Goal: Task Accomplishment & Management: Manage account settings

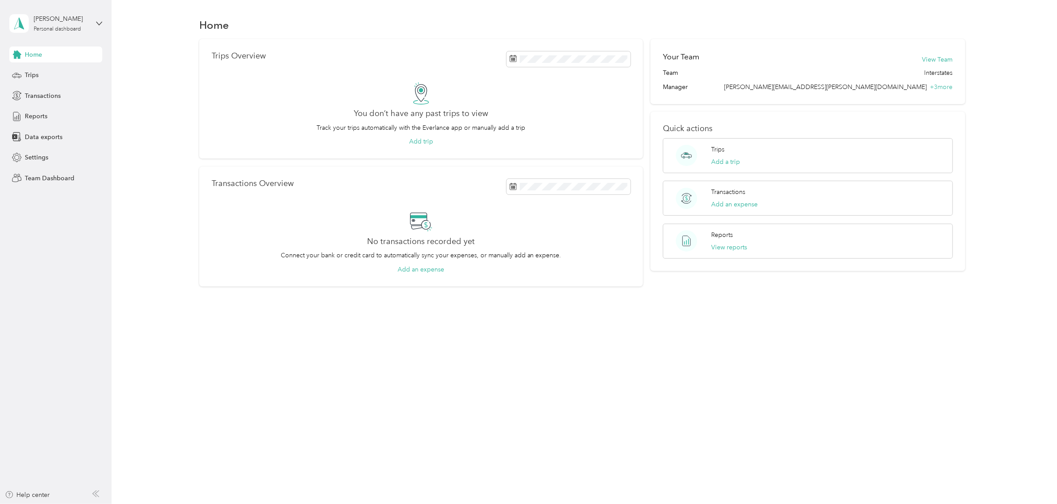
click at [98, 17] on div "[PERSON_NAME] Personal dashboard" at bounding box center [55, 23] width 93 height 31
click at [60, 74] on div "Team dashboard" at bounding box center [40, 72] width 47 height 9
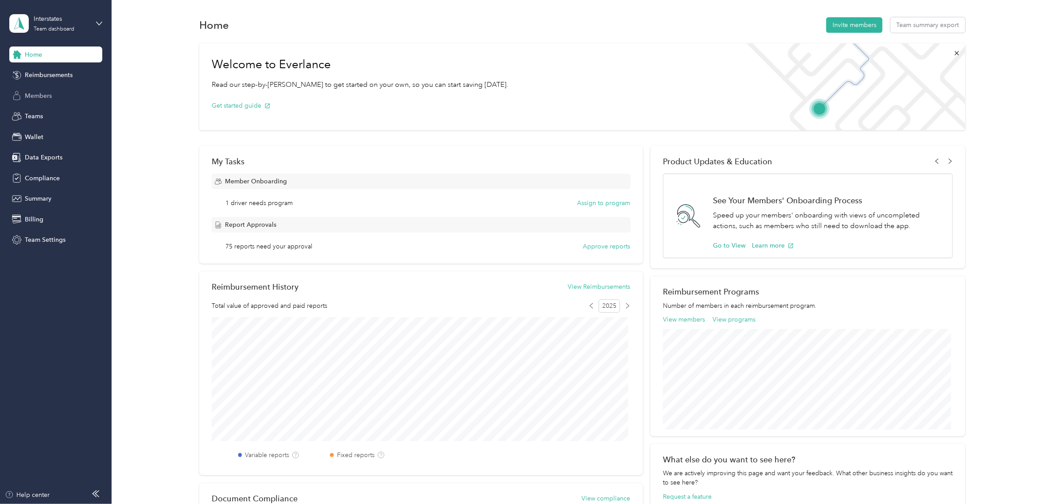
click at [44, 98] on span "Members" at bounding box center [38, 95] width 27 height 9
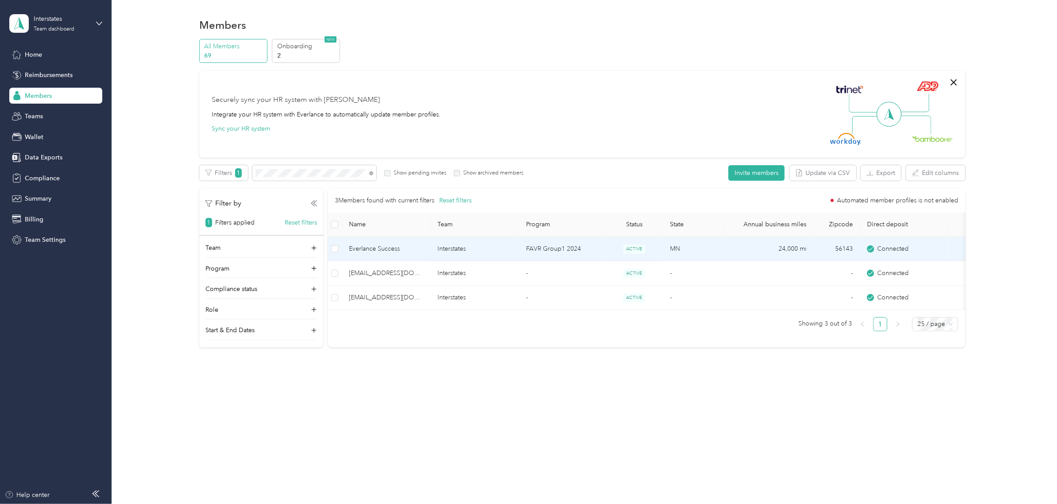
click at [390, 245] on span "Everlance Success" at bounding box center [386, 249] width 74 height 10
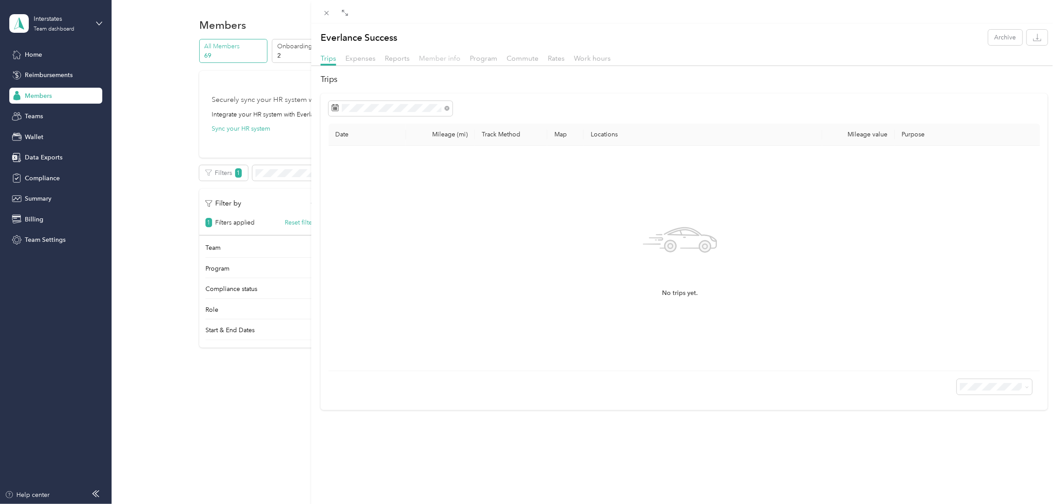
click at [452, 57] on span "Member info" at bounding box center [440, 58] width 42 height 8
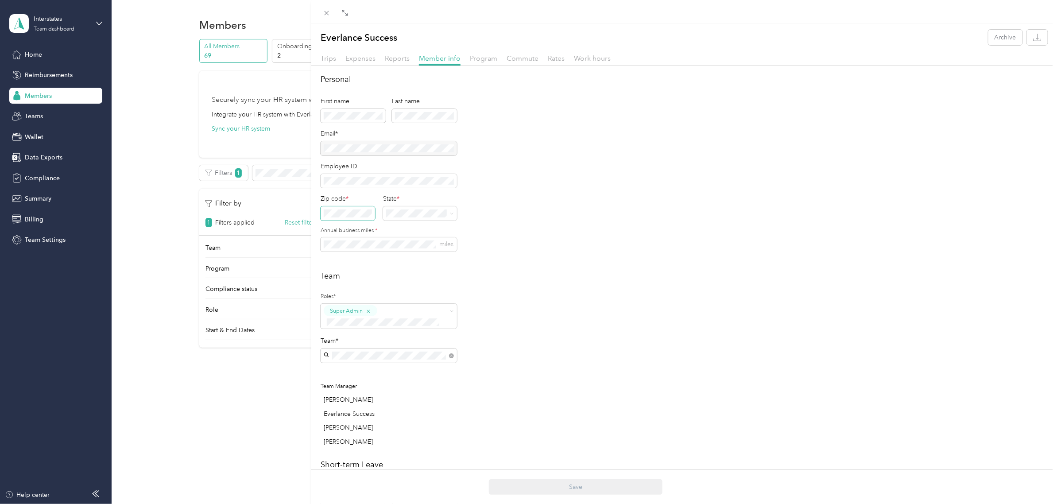
click at [297, 207] on div "Everlance Success Archive Trips Expenses Reports Member info Program Commute Ra…" at bounding box center [528, 252] width 1057 height 504
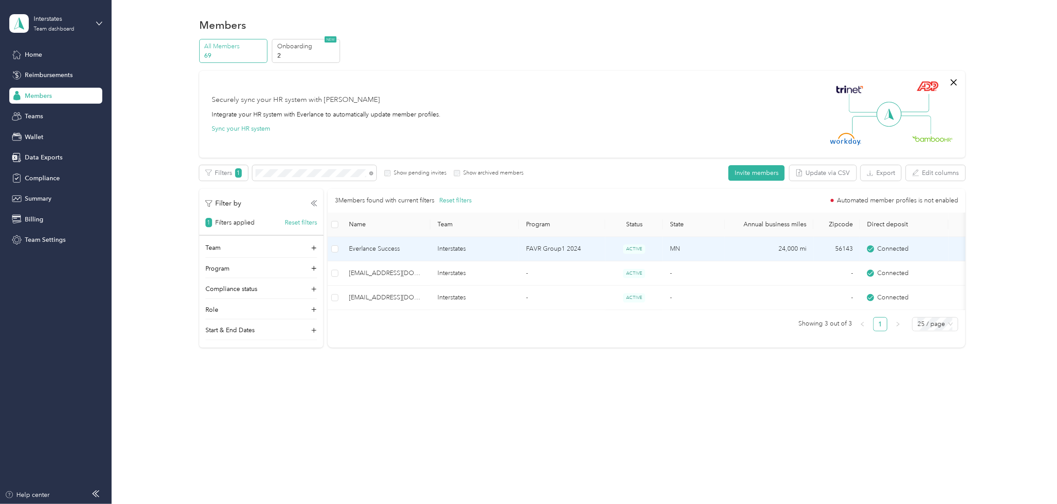
click at [372, 249] on span "Everlance Success" at bounding box center [386, 249] width 74 height 10
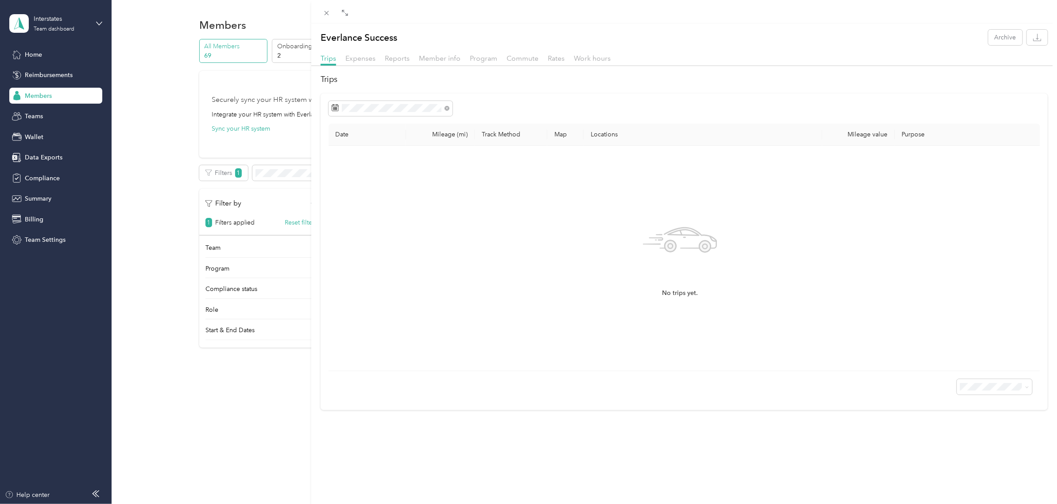
click at [432, 54] on div "Member info" at bounding box center [440, 58] width 42 height 11
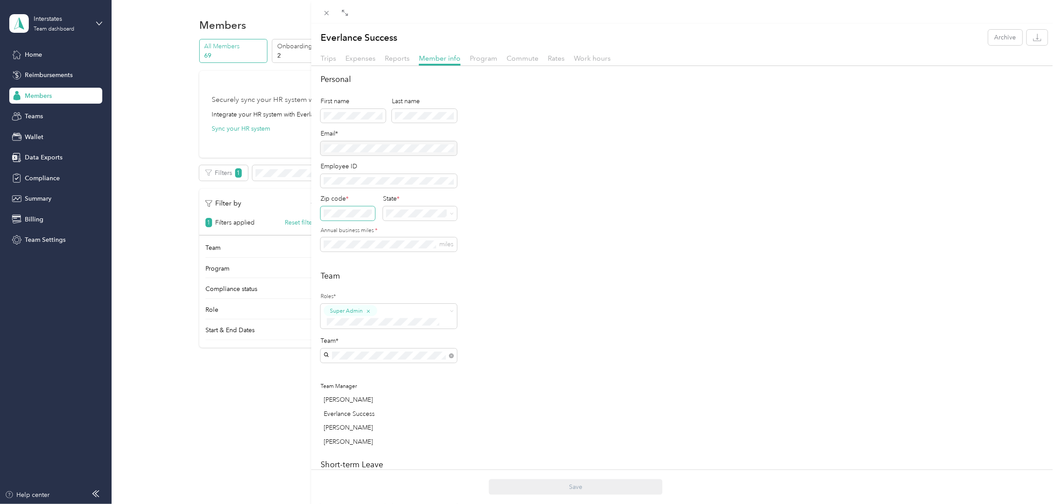
click at [357, 219] on span at bounding box center [348, 213] width 54 height 14
click at [359, 217] on span at bounding box center [348, 213] width 54 height 14
click at [425, 205] on div "State *" at bounding box center [420, 207] width 74 height 27
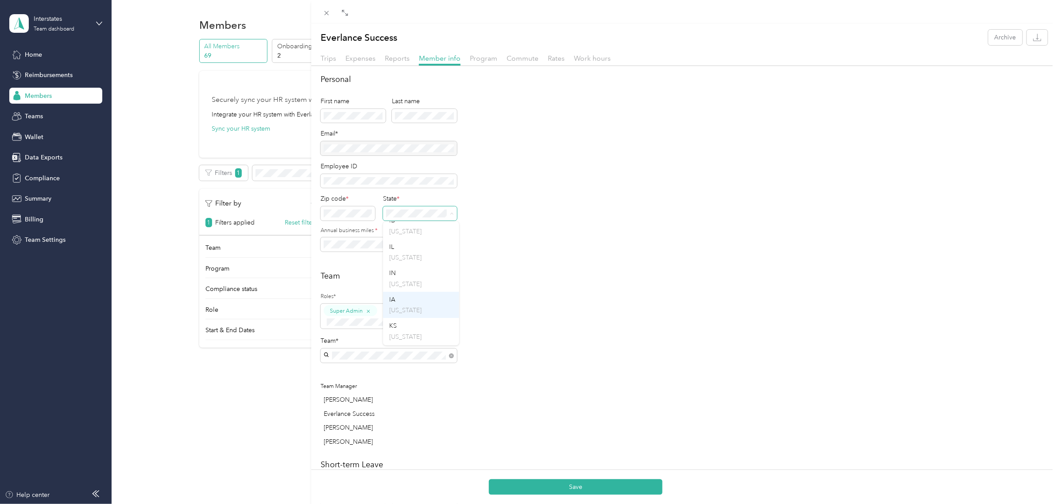
scroll to position [332, 0]
click at [399, 325] on div "IA [US_STATE]" at bounding box center [421, 323] width 64 height 20
click at [325, 241] on span "miles" at bounding box center [389, 244] width 136 height 14
drag, startPoint x: 353, startPoint y: 239, endPoint x: 313, endPoint y: 242, distance: 39.5
click at [313, 242] on div "Personal First name Last name Email* Employee ID Zip code * State * Annual busi…" at bounding box center [683, 350] width 745 height 555
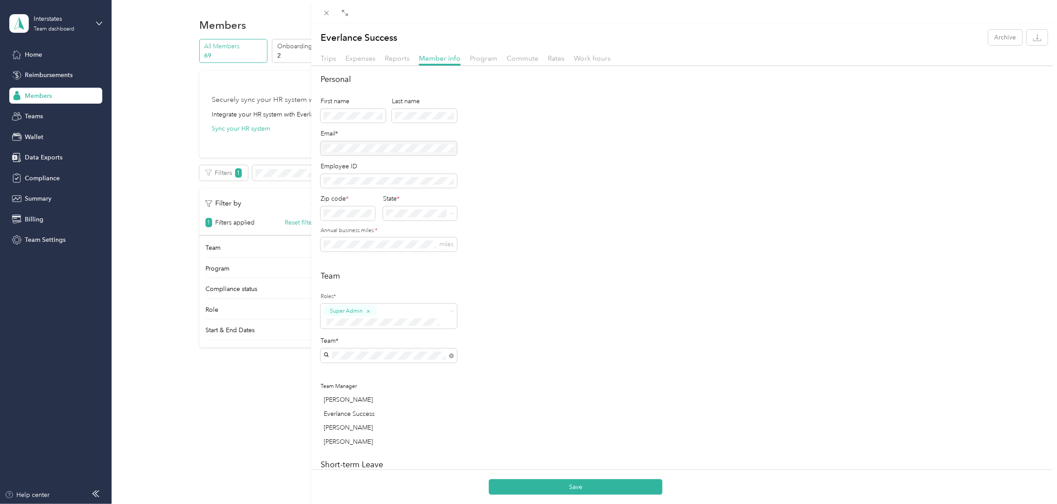
click at [512, 331] on div "Team Roles* Super Admin Team* Team Manager [PERSON_NAME] Everlance Success [PER…" at bounding box center [684, 360] width 727 height 181
click at [564, 487] on button "Save" at bounding box center [576, 486] width 174 height 15
click at [578, 58] on span "Work hours" at bounding box center [592, 58] width 37 height 8
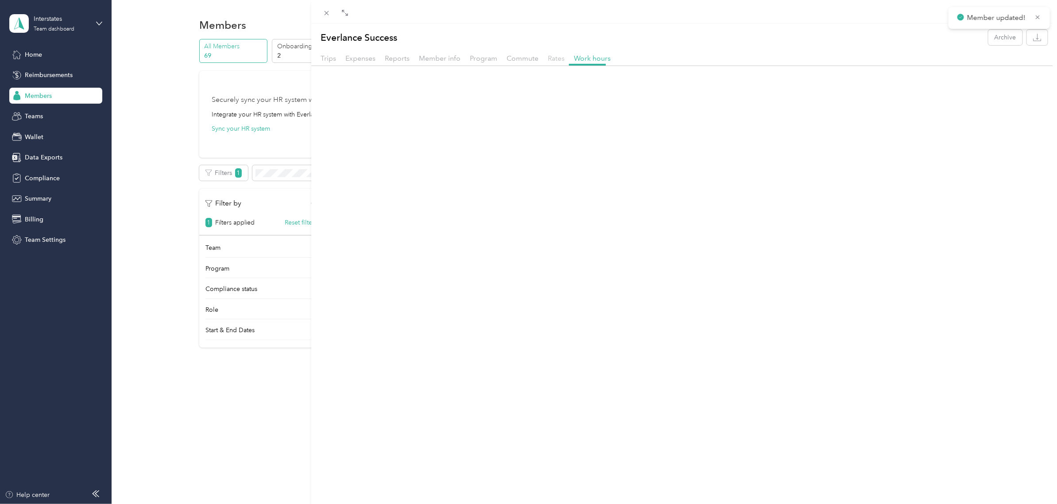
click at [550, 60] on span "Rates" at bounding box center [556, 58] width 17 height 8
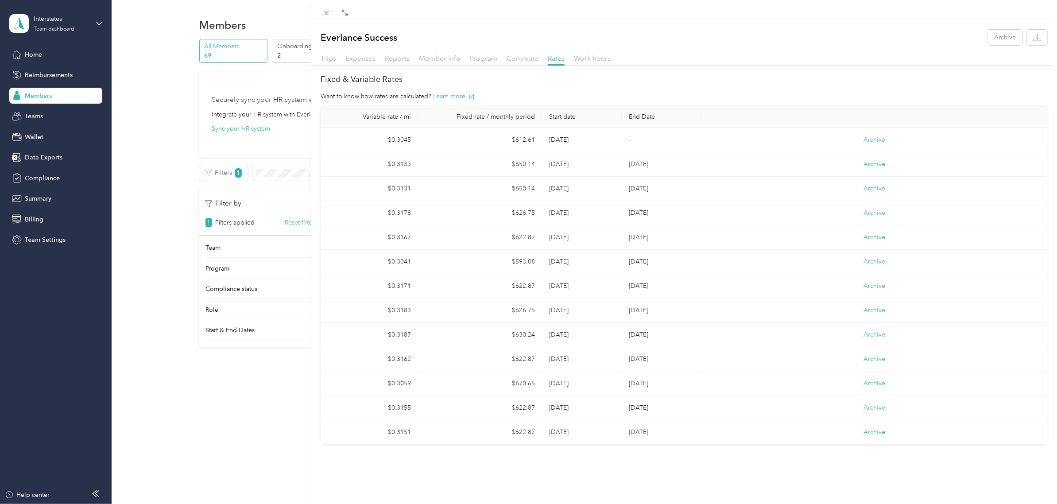
click at [441, 58] on span "Member info" at bounding box center [440, 58] width 42 height 8
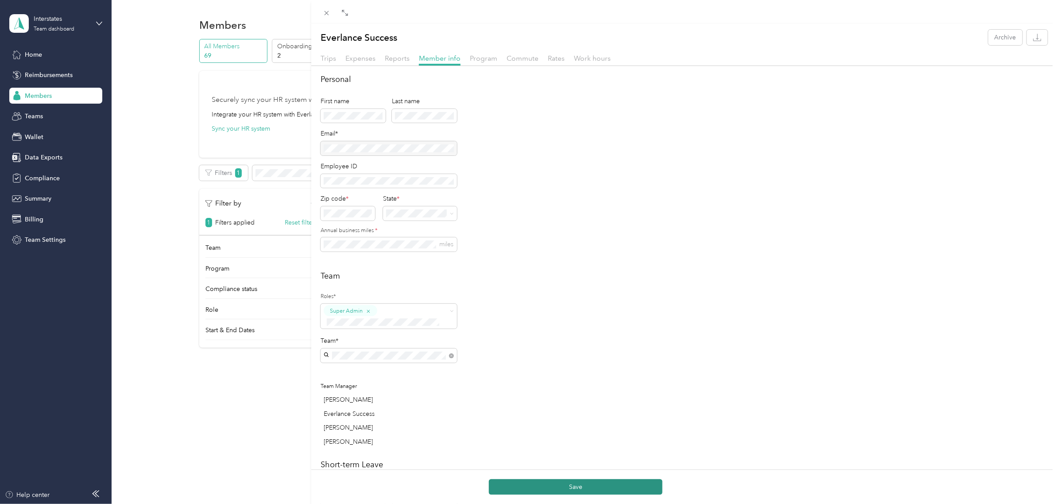
click at [537, 486] on button "Save" at bounding box center [576, 486] width 174 height 15
click at [519, 60] on span "Commute" at bounding box center [522, 58] width 32 height 8
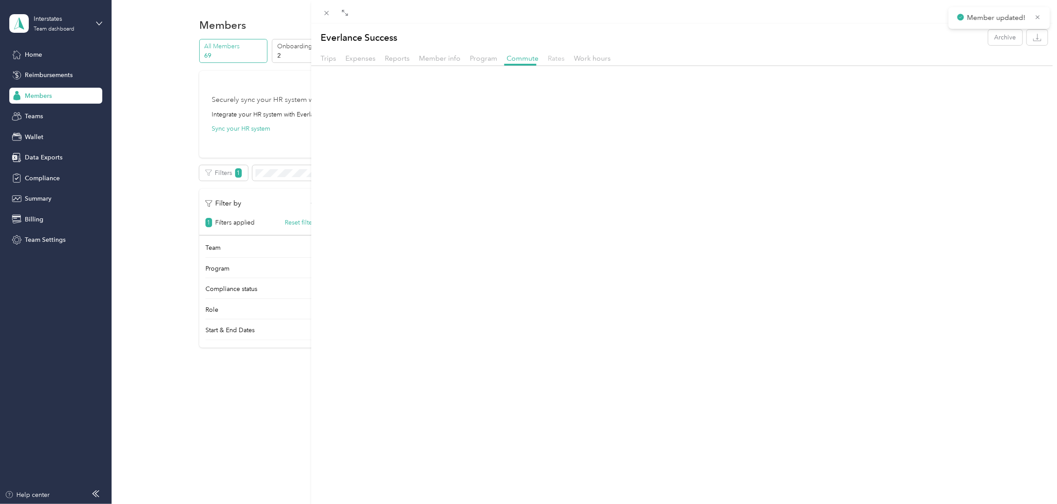
click at [548, 60] on span "Rates" at bounding box center [556, 58] width 17 height 8
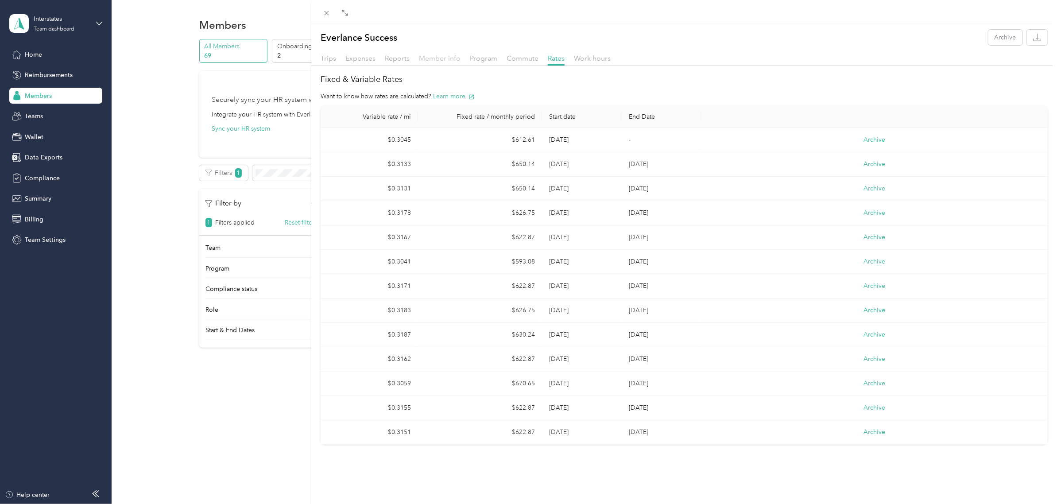
click at [439, 58] on span "Member info" at bounding box center [440, 58] width 42 height 8
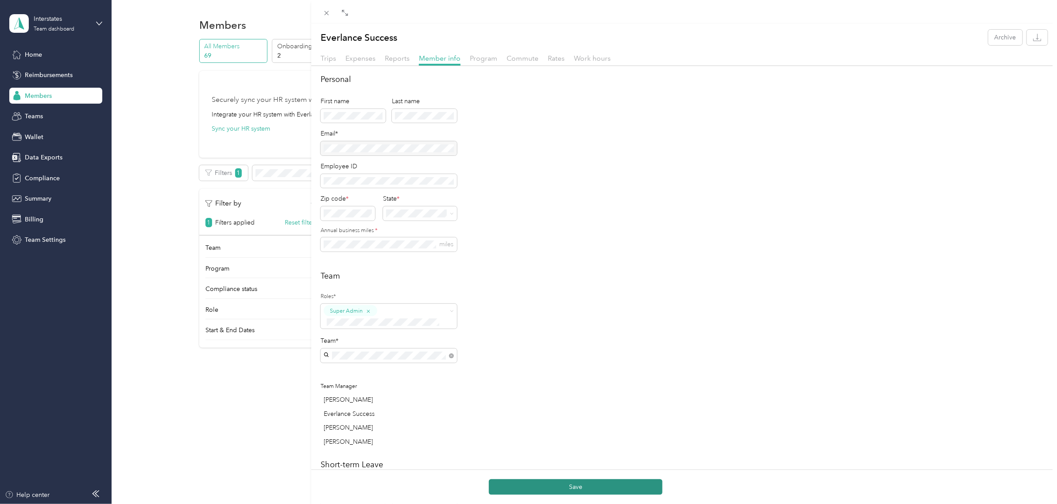
click at [521, 482] on button "Save" at bounding box center [576, 486] width 174 height 15
click at [552, 58] on span "Rates" at bounding box center [556, 58] width 17 height 8
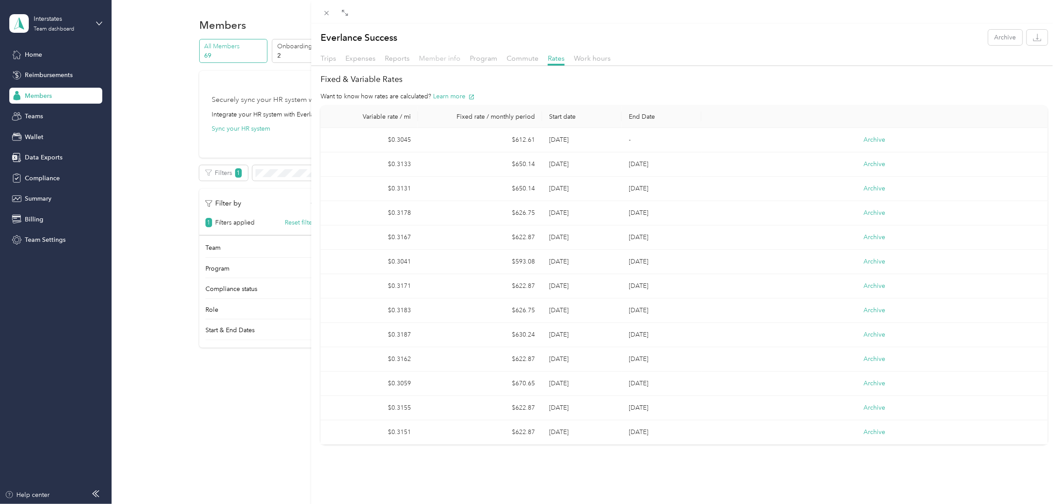
click at [452, 58] on span "Member info" at bounding box center [440, 58] width 42 height 8
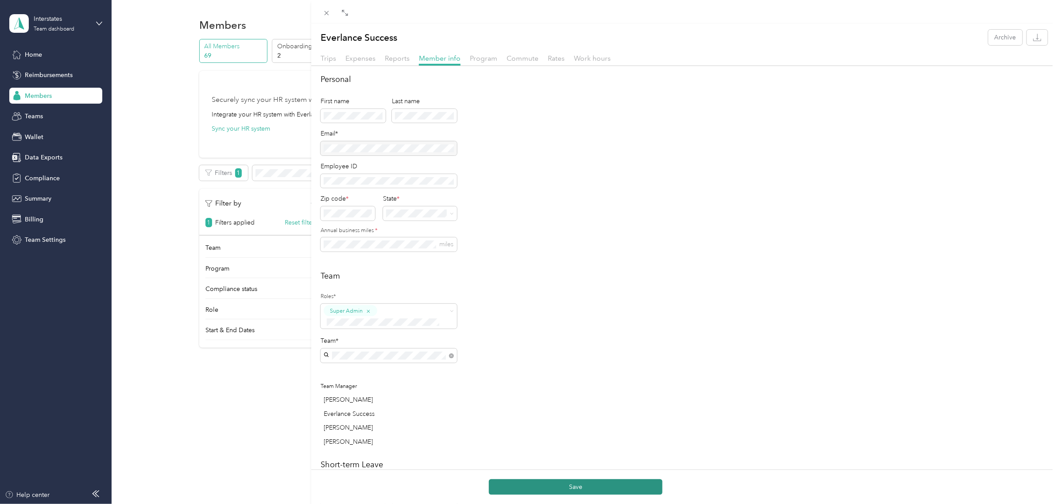
click at [523, 484] on button "Save" at bounding box center [576, 486] width 174 height 15
click at [552, 60] on span "Rates" at bounding box center [556, 58] width 17 height 8
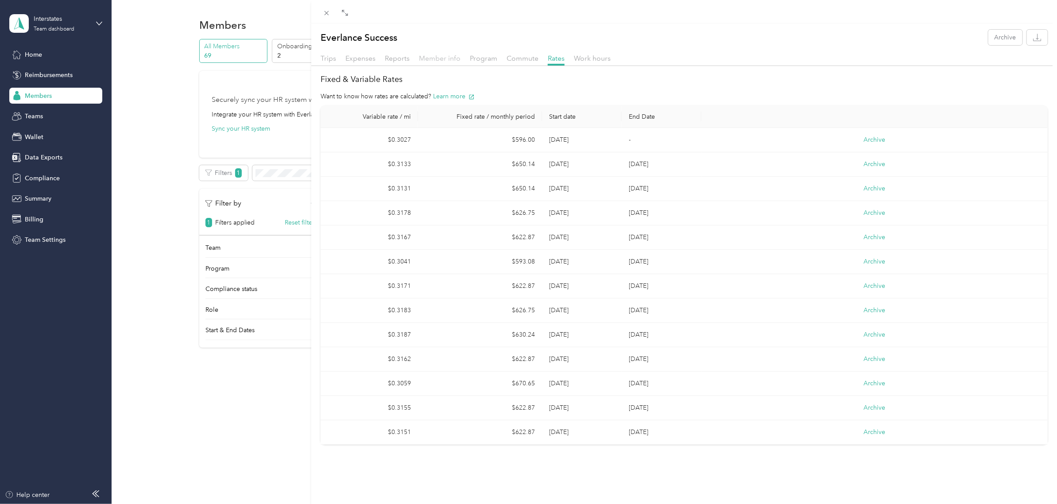
drag, startPoint x: 446, startPoint y: 54, endPoint x: 458, endPoint y: 60, distance: 13.7
click at [446, 54] on span "Member info" at bounding box center [440, 58] width 42 height 8
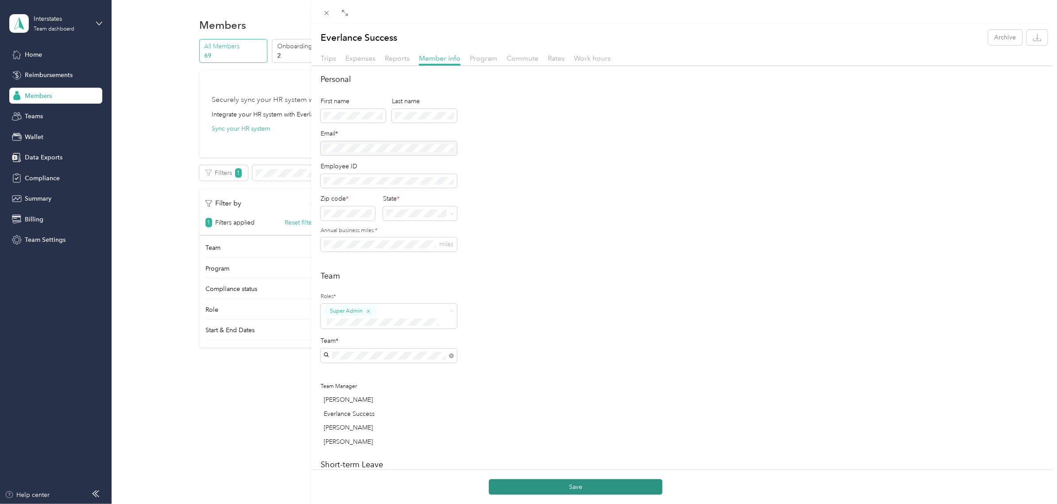
click at [559, 487] on button "Save" at bounding box center [576, 486] width 174 height 15
click at [545, 58] on div "Trips Expenses Reports Member info Program Commute Rates Work hours" at bounding box center [683, 59] width 745 height 13
click at [557, 60] on span "Rates" at bounding box center [556, 58] width 17 height 8
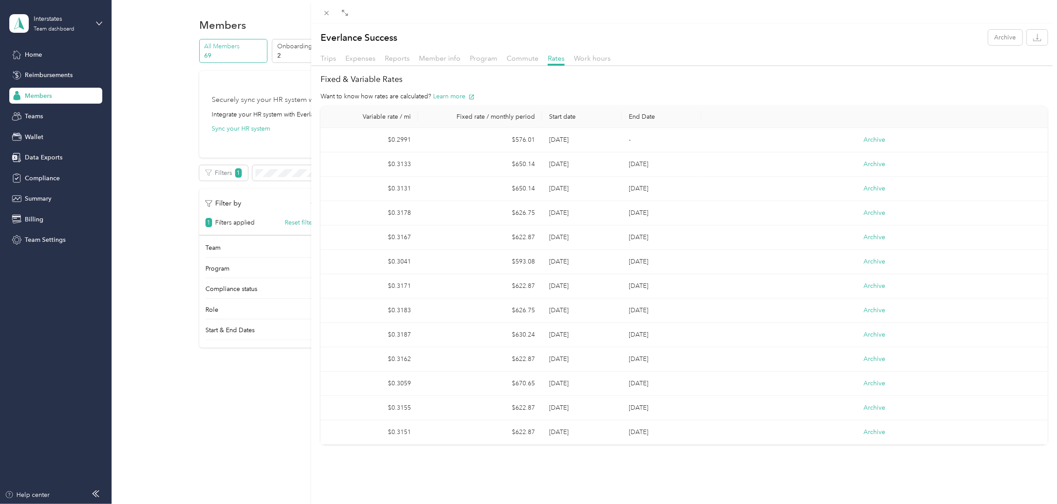
drag, startPoint x: 329, startPoint y: 14, endPoint x: 466, endPoint y: 17, distance: 137.3
click at [466, 17] on div at bounding box center [683, 11] width 745 height 23
click at [438, 55] on span "Member info" at bounding box center [440, 58] width 42 height 8
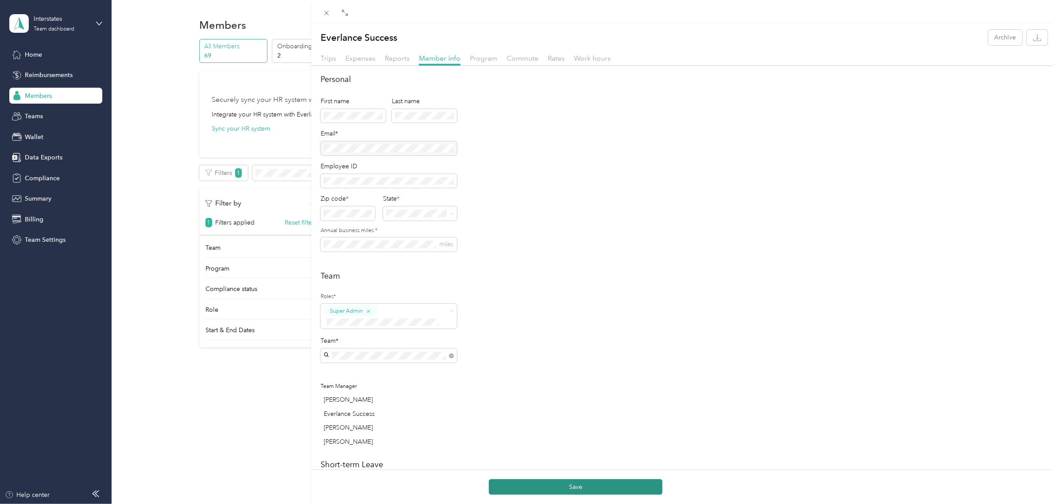
click at [523, 484] on button "Save" at bounding box center [576, 486] width 174 height 15
click at [553, 62] on div "Rates" at bounding box center [556, 58] width 17 height 11
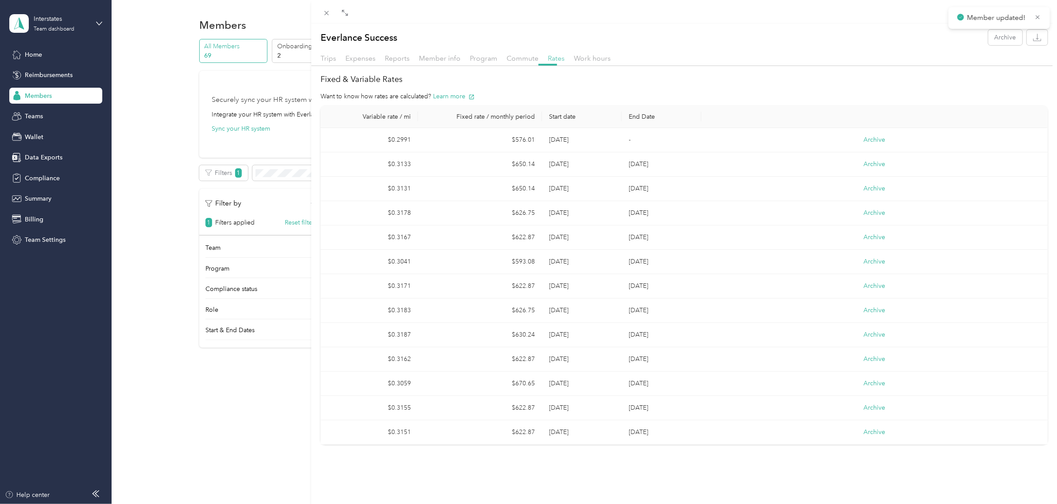
click at [552, 59] on span "Rates" at bounding box center [556, 58] width 17 height 8
click at [444, 60] on span "Member info" at bounding box center [440, 58] width 42 height 8
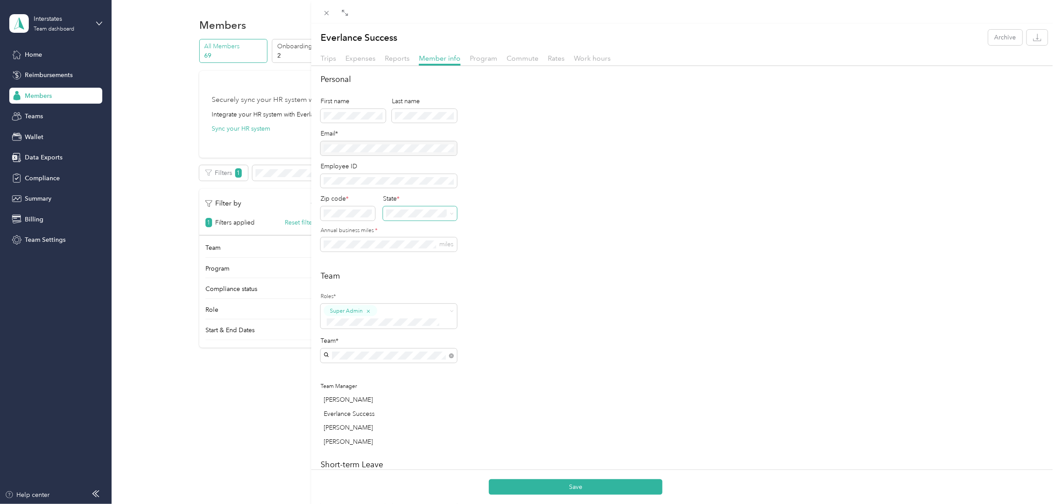
click at [448, 211] on span at bounding box center [450, 213] width 7 height 6
click at [448, 212] on span at bounding box center [450, 213] width 7 height 6
click at [452, 212] on icon at bounding box center [452, 214] width 4 height 4
click at [398, 259] on p "[US_STATE]" at bounding box center [421, 254] width 64 height 9
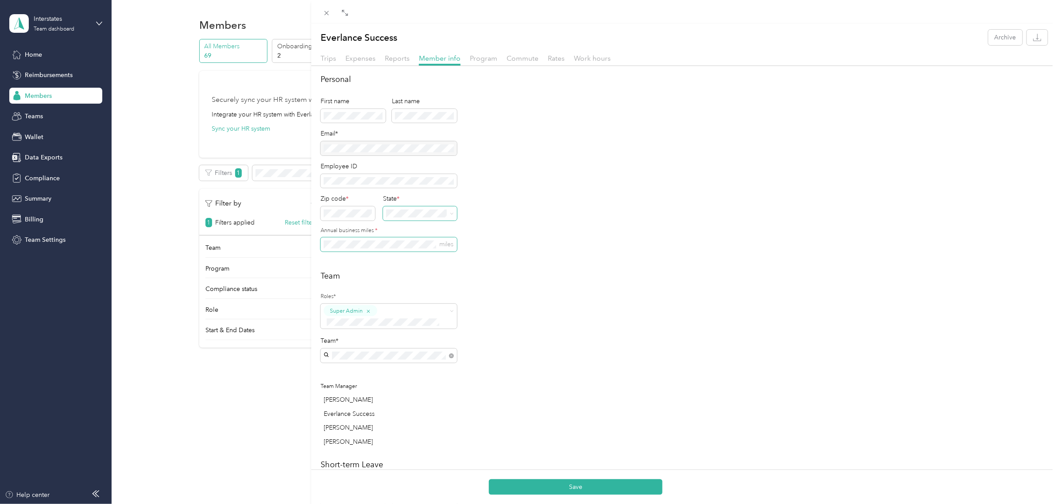
click at [367, 237] on span "miles" at bounding box center [389, 244] width 136 height 14
click at [581, 382] on div "Team Roles* Super Admin Team* Team Manager [PERSON_NAME] Everlance Success [PER…" at bounding box center [684, 360] width 727 height 181
drag, startPoint x: 541, startPoint y: 488, endPoint x: 535, endPoint y: 444, distance: 45.1
click at [541, 488] on button "Save" at bounding box center [576, 486] width 174 height 15
click at [554, 58] on span "Rates" at bounding box center [556, 58] width 17 height 8
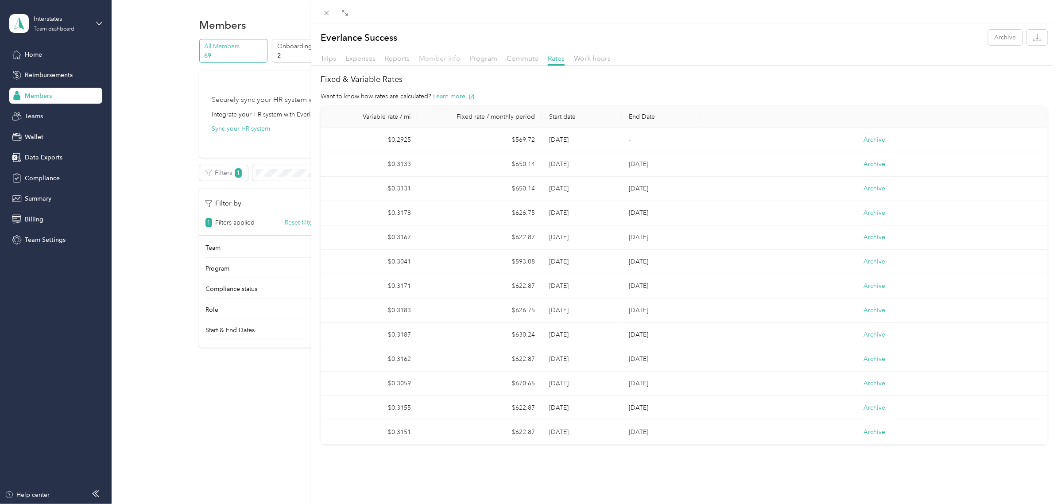
drag, startPoint x: 430, startPoint y: 57, endPoint x: 454, endPoint y: 82, distance: 35.1
click at [432, 58] on span "Member info" at bounding box center [440, 58] width 42 height 8
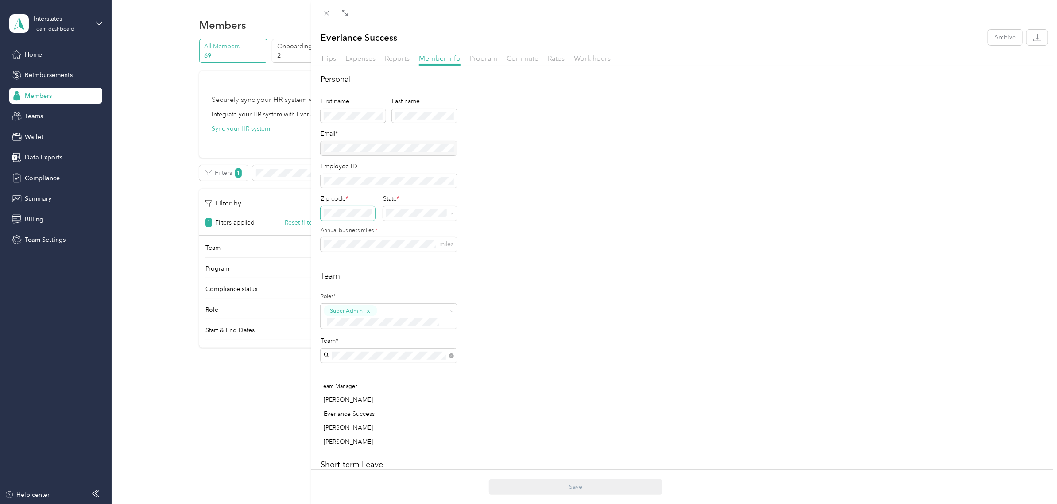
click at [355, 218] on span at bounding box center [348, 213] width 54 height 14
drag, startPoint x: 556, startPoint y: 293, endPoint x: 557, endPoint y: 409, distance: 115.5
click at [556, 293] on div "Team Roles* Super Admin Team* Team Manager [PERSON_NAME] Everlance Success [PER…" at bounding box center [684, 360] width 727 height 181
click at [530, 486] on button "Save" at bounding box center [576, 486] width 174 height 15
click at [510, 62] on span "Commute" at bounding box center [522, 58] width 32 height 8
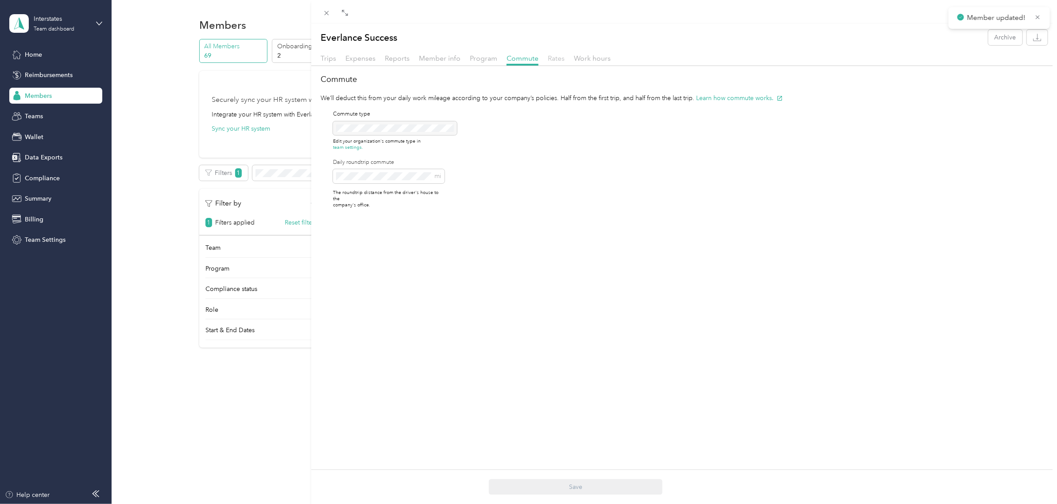
click at [556, 61] on span "Rates" at bounding box center [556, 58] width 17 height 8
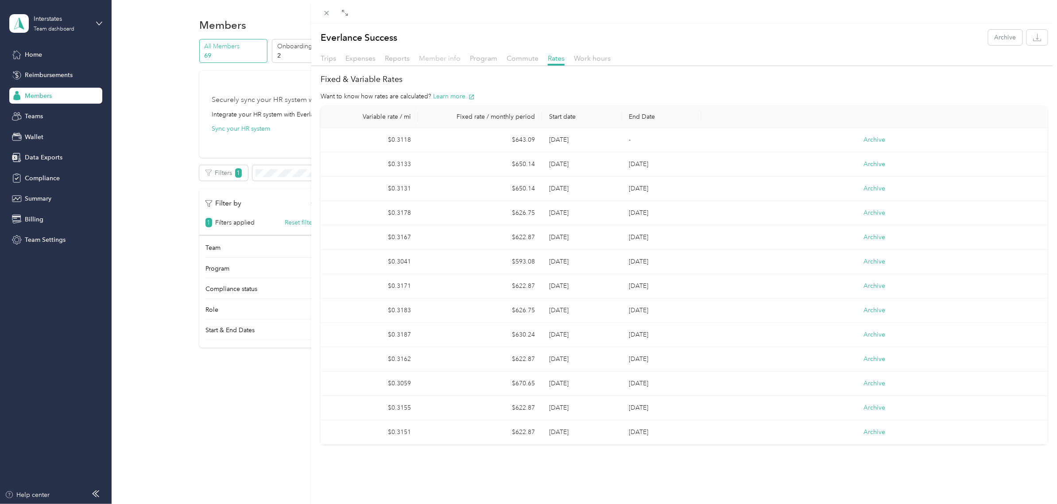
click at [453, 56] on span "Member info" at bounding box center [440, 58] width 42 height 8
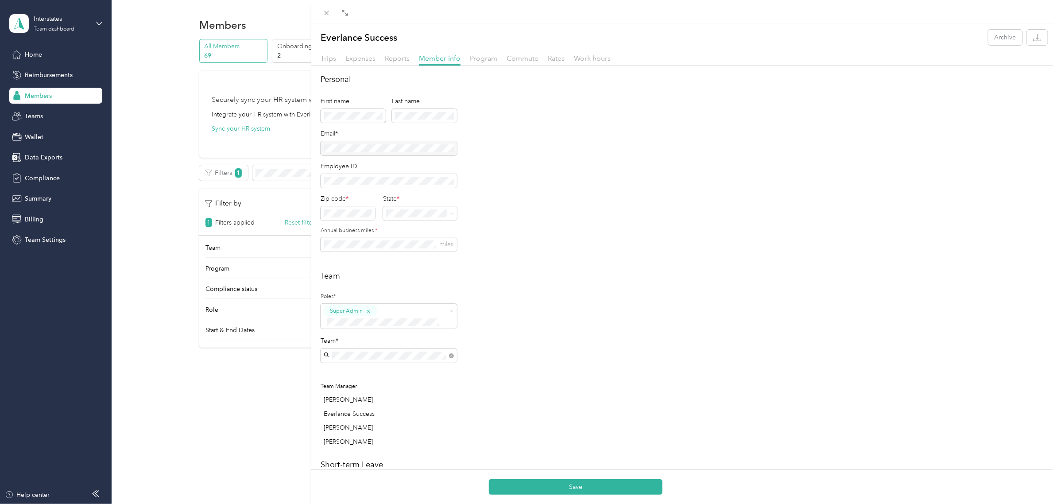
click at [558, 319] on div "Team Roles* Super Admin Team* Team Manager [PERSON_NAME] Everlance Success [PER…" at bounding box center [684, 360] width 727 height 181
click at [559, 484] on button "Save" at bounding box center [576, 486] width 174 height 15
click at [549, 58] on span "Rates" at bounding box center [556, 58] width 17 height 8
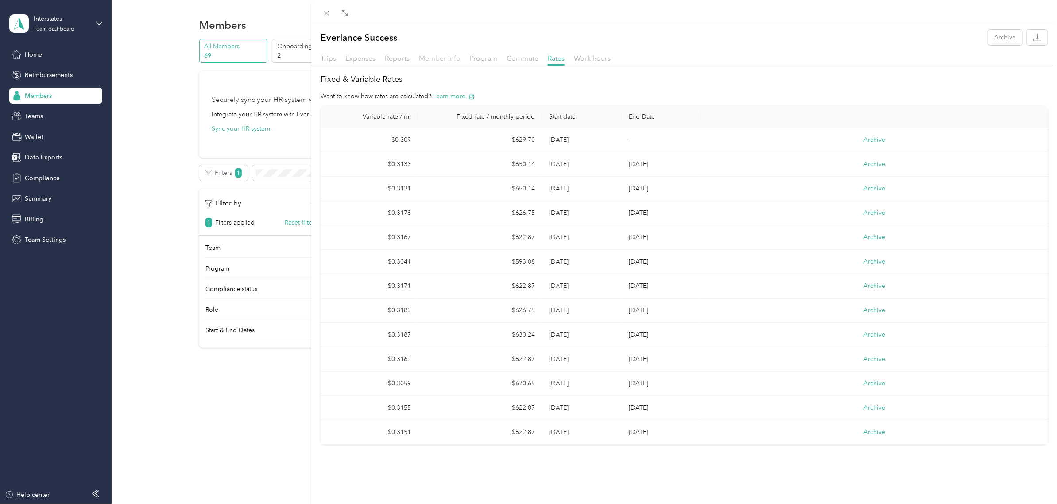
click at [443, 60] on span "Member info" at bounding box center [440, 58] width 42 height 8
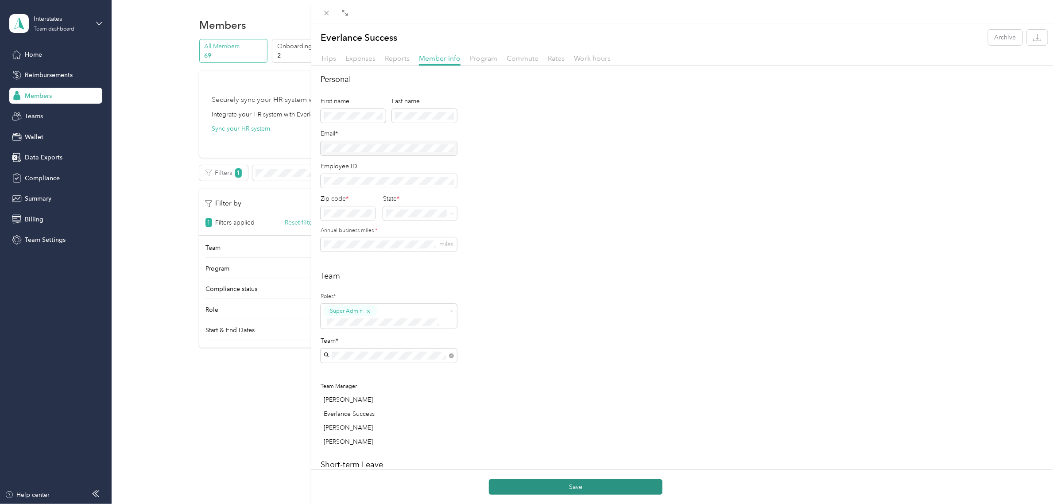
click at [551, 486] on button "Save" at bounding box center [576, 486] width 174 height 15
click at [523, 62] on div "Commute" at bounding box center [522, 58] width 32 height 11
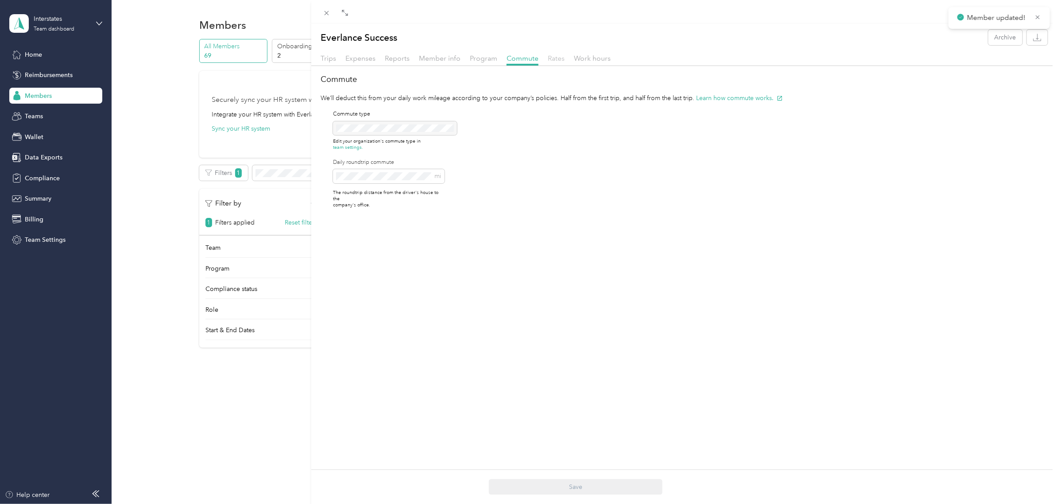
click at [548, 60] on span "Rates" at bounding box center [556, 58] width 17 height 8
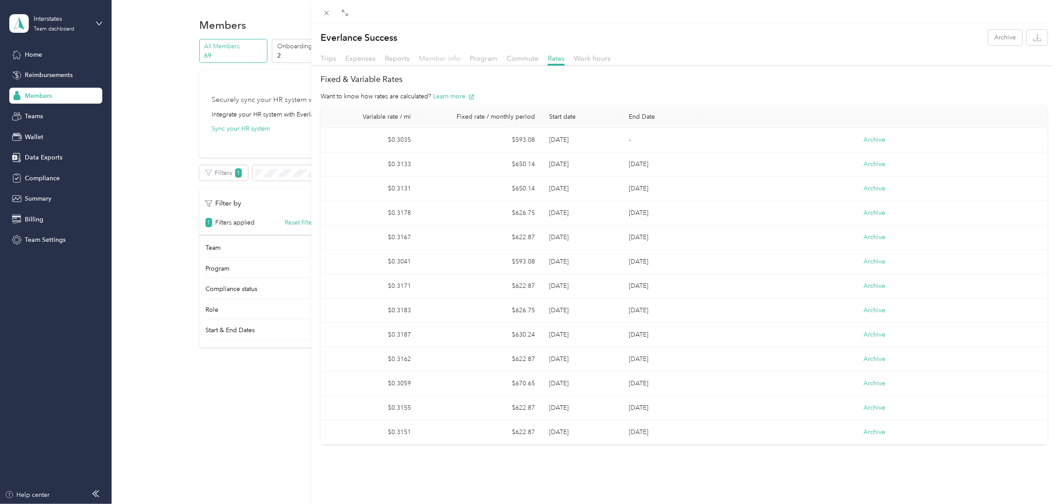
click at [434, 54] on span "Member info" at bounding box center [440, 58] width 42 height 8
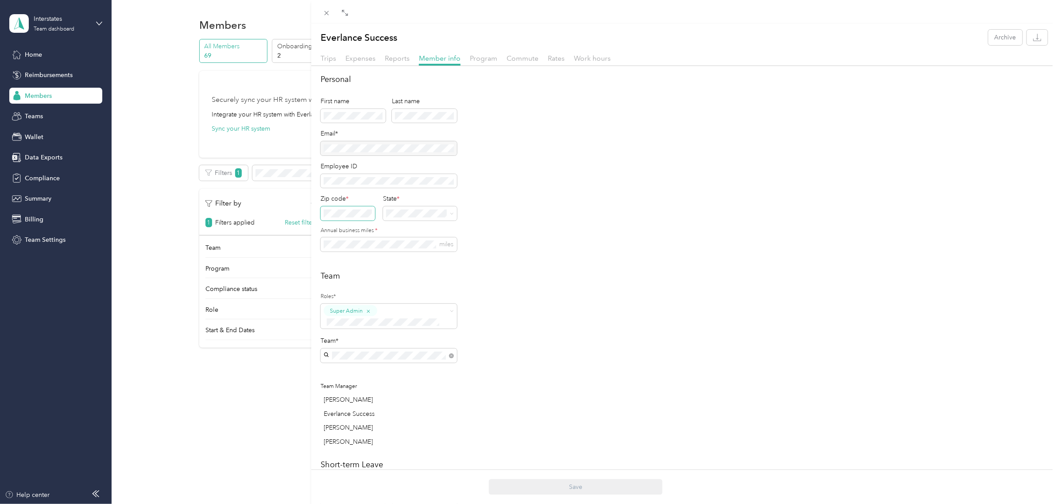
click at [362, 207] on span at bounding box center [348, 213] width 54 height 14
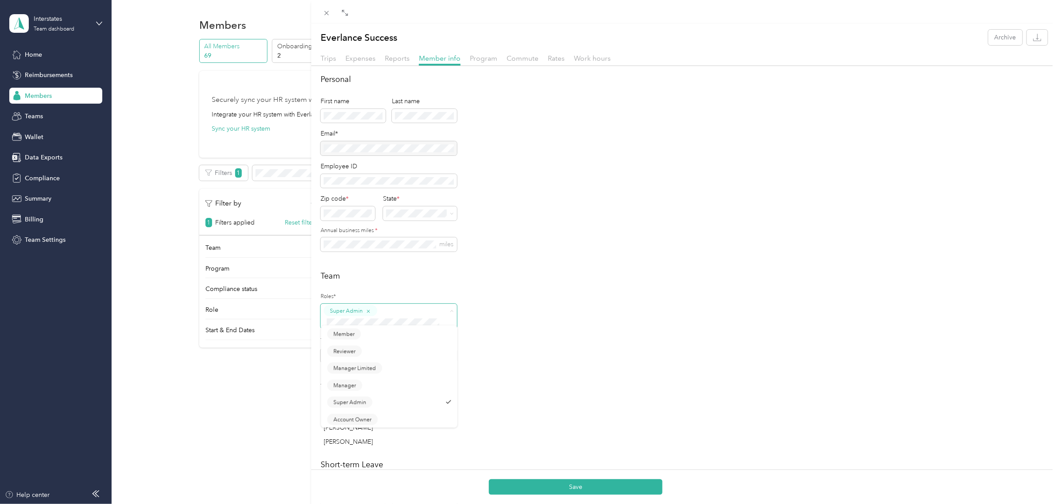
type button "c890df5969394580a9dc5cbeb8580059"
click at [536, 487] on button "Save" at bounding box center [576, 486] width 174 height 15
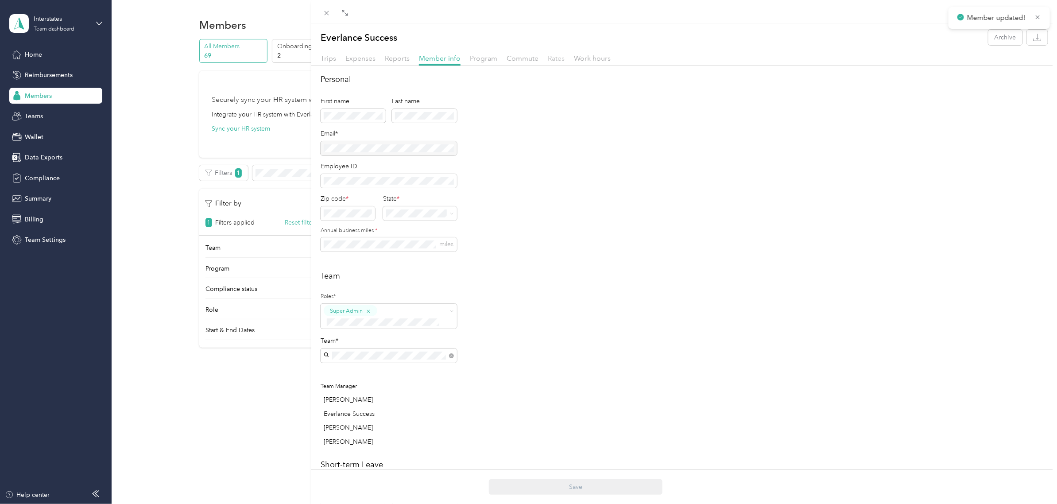
click at [548, 58] on span "Rates" at bounding box center [556, 58] width 17 height 8
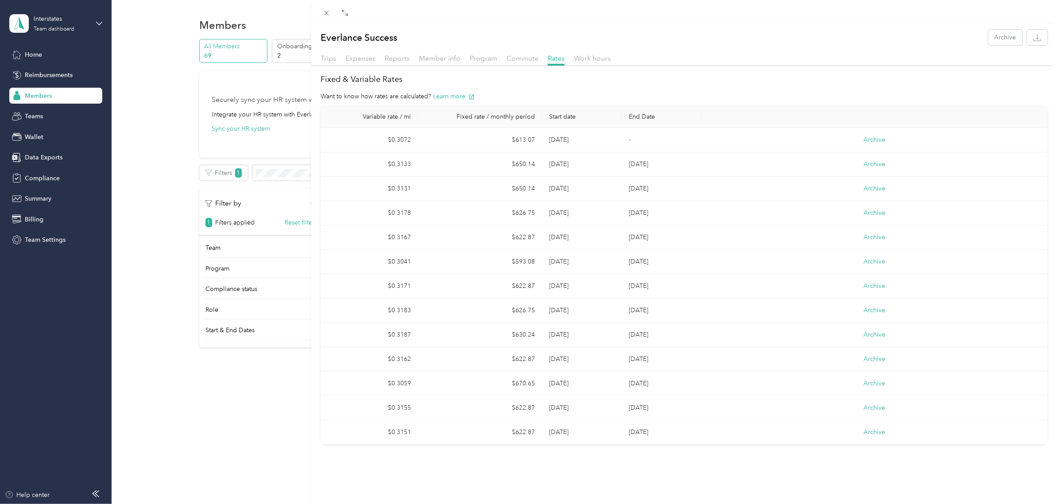
click at [449, 57] on span "Member info" at bounding box center [440, 58] width 42 height 8
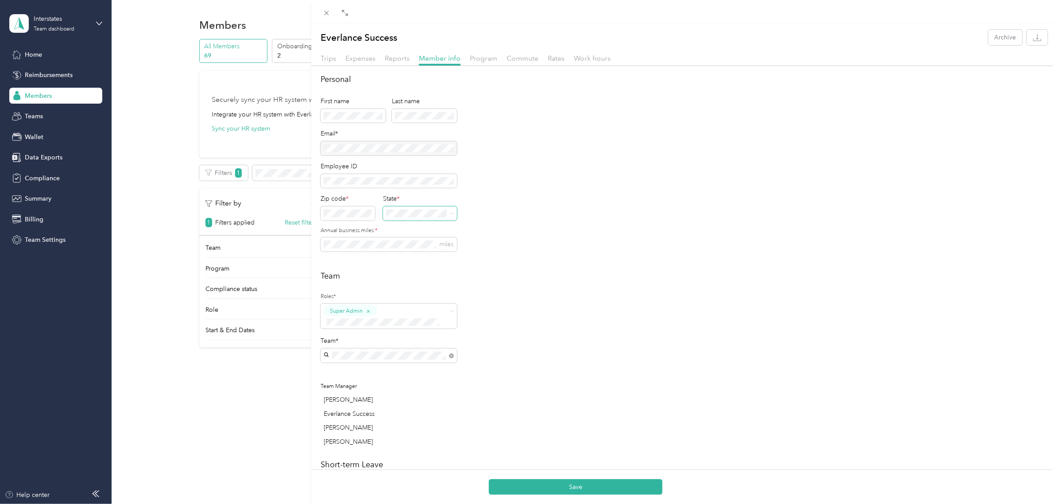
click at [455, 213] on span at bounding box center [420, 213] width 74 height 14
click at [450, 213] on icon at bounding box center [452, 214] width 4 height 4
click at [408, 264] on div "MN [US_STATE]" at bounding box center [421, 258] width 64 height 20
click at [361, 238] on span "miles" at bounding box center [389, 244] width 136 height 14
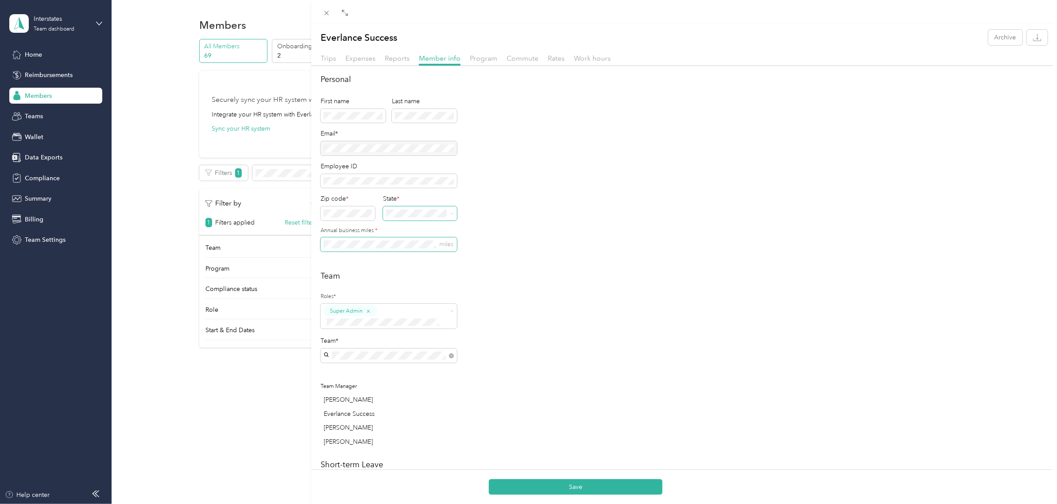
click at [358, 248] on span "miles" at bounding box center [389, 244] width 136 height 14
click at [489, 479] on button "Save" at bounding box center [576, 486] width 174 height 15
click at [549, 58] on span "Rates" at bounding box center [556, 58] width 17 height 8
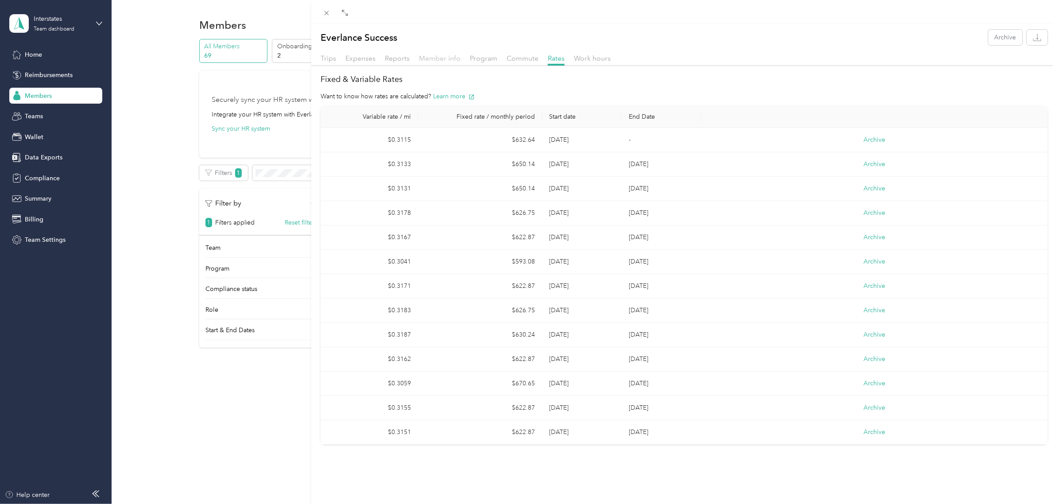
drag, startPoint x: 441, startPoint y: 58, endPoint x: 448, endPoint y: 60, distance: 6.4
click at [441, 58] on span "Member info" at bounding box center [440, 58] width 42 height 8
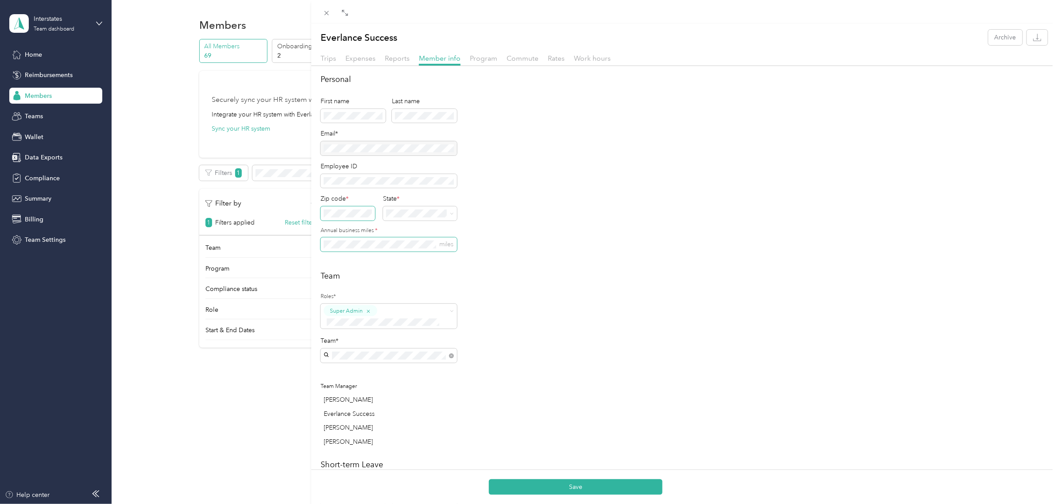
click at [489, 479] on button "Save" at bounding box center [576, 486] width 174 height 15
click at [559, 58] on span "Rates" at bounding box center [556, 58] width 17 height 8
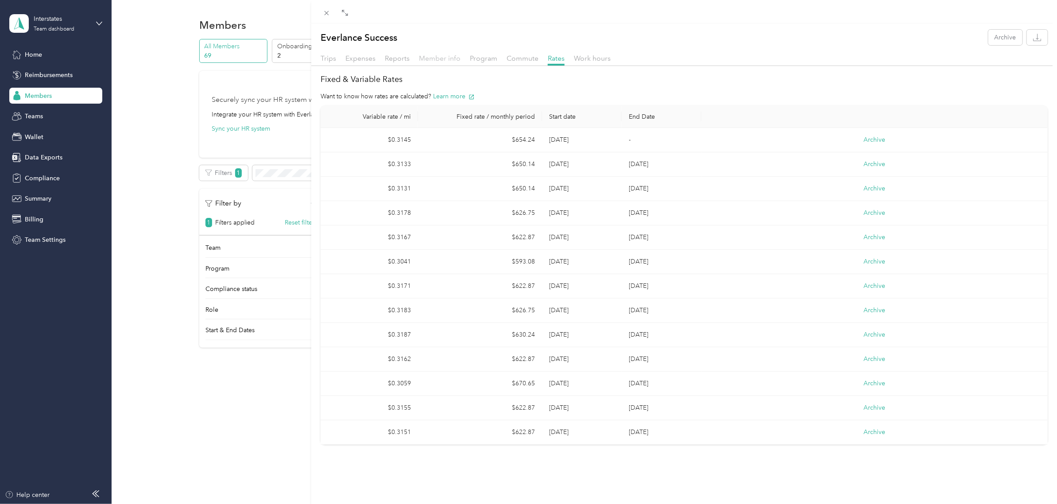
click at [432, 56] on span "Member info" at bounding box center [440, 58] width 42 height 8
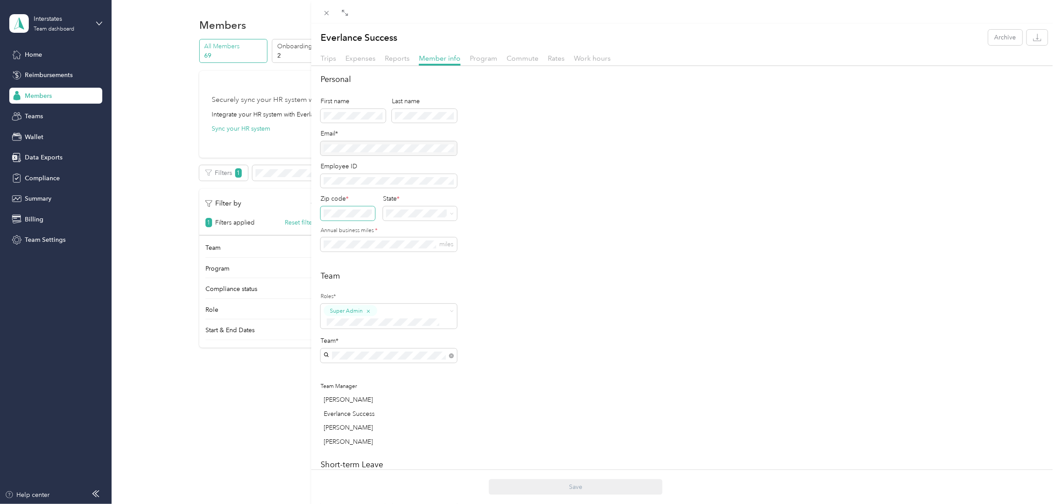
click at [357, 220] on div "Zip code * State *" at bounding box center [389, 210] width 136 height 33
click at [356, 219] on span at bounding box center [348, 213] width 54 height 14
click at [452, 211] on span at bounding box center [452, 213] width 4 height 8
click at [451, 215] on icon at bounding box center [452, 214] width 4 height 4
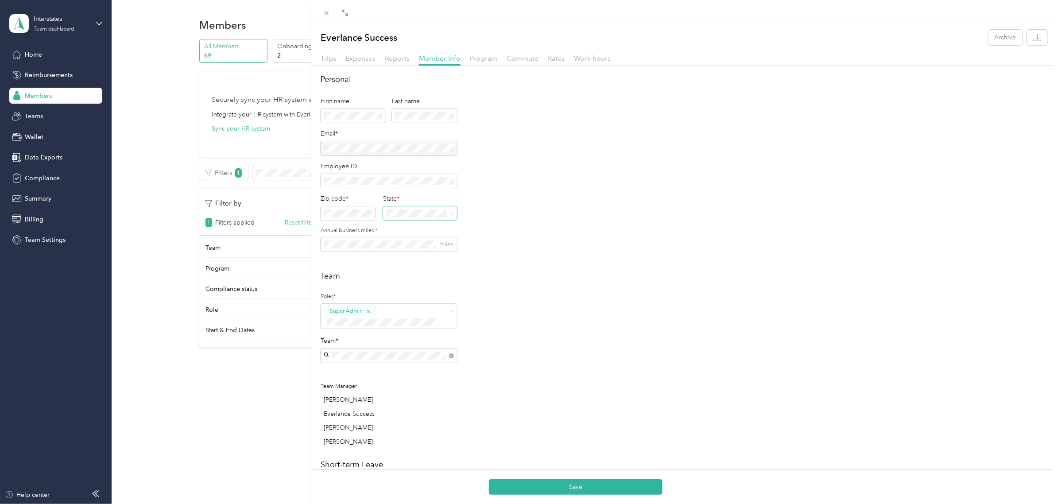
click at [403, 226] on li "OK [US_STATE]" at bounding box center [421, 213] width 76 height 27
click at [539, 491] on button "Save" at bounding box center [576, 486] width 174 height 15
click at [555, 60] on span "Rates" at bounding box center [556, 58] width 17 height 8
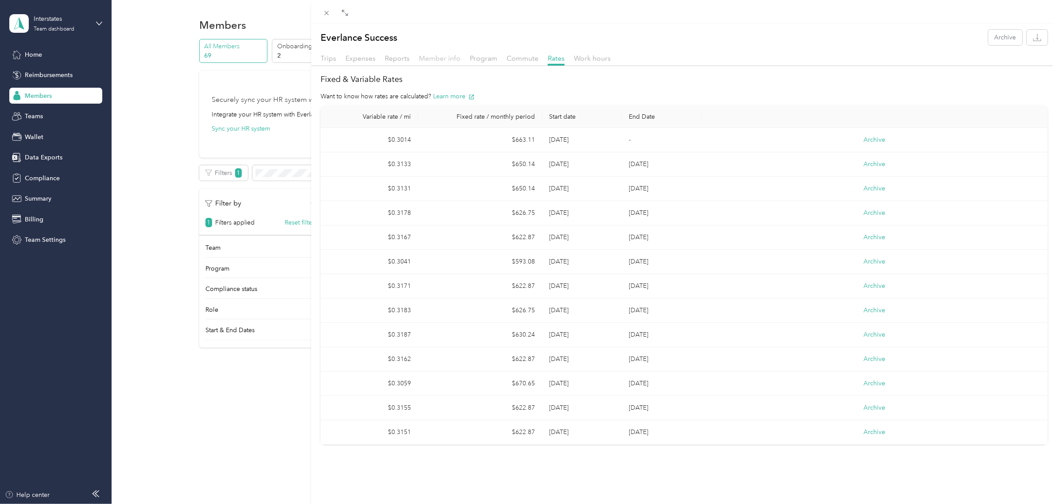
click at [434, 58] on span "Member info" at bounding box center [440, 58] width 42 height 8
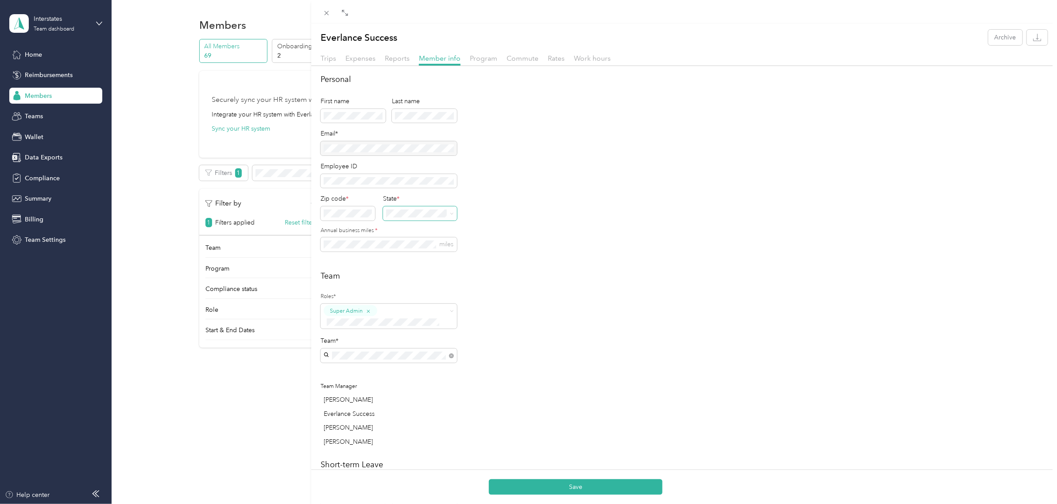
click at [454, 216] on span at bounding box center [452, 213] width 4 height 8
click at [453, 212] on icon at bounding box center [452, 214] width 4 height 4
click at [417, 286] on p "[US_STATE]" at bounding box center [421, 286] width 64 height 9
click at [582, 321] on div "Team Roles* Super Admin Team* Team Manager [PERSON_NAME] Everlance Success [PER…" at bounding box center [684, 360] width 727 height 181
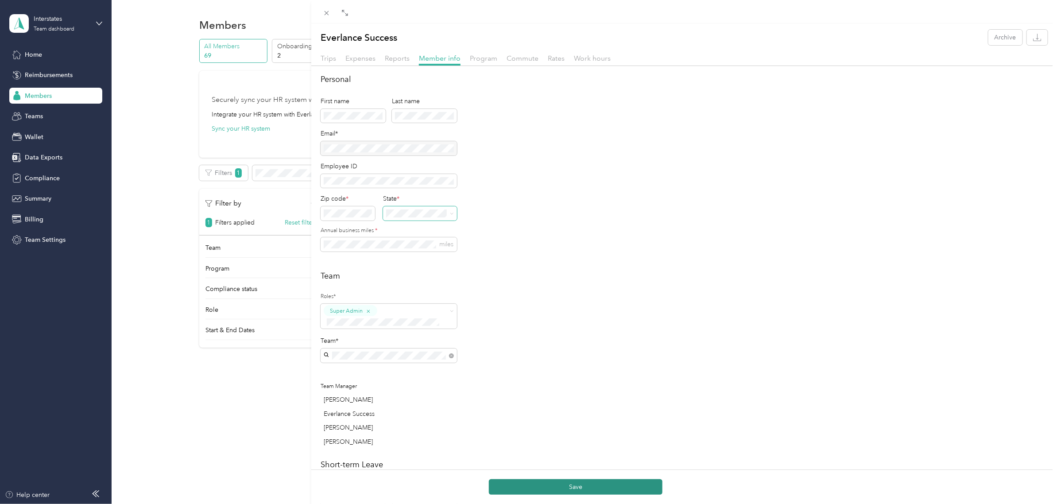
click at [538, 483] on button "Save" at bounding box center [576, 486] width 174 height 15
click at [556, 61] on span "Rates" at bounding box center [556, 58] width 17 height 8
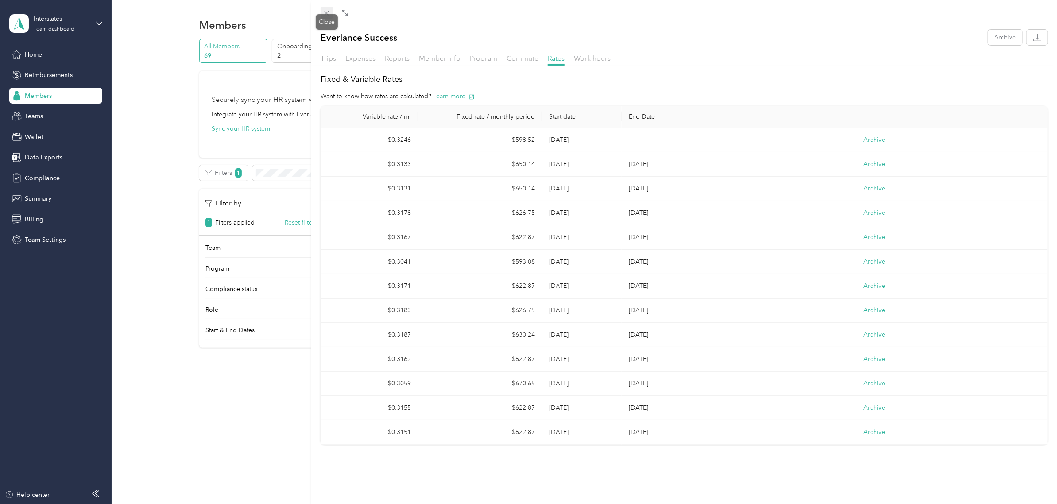
click at [323, 11] on icon at bounding box center [327, 13] width 8 height 8
